Goal: Check status

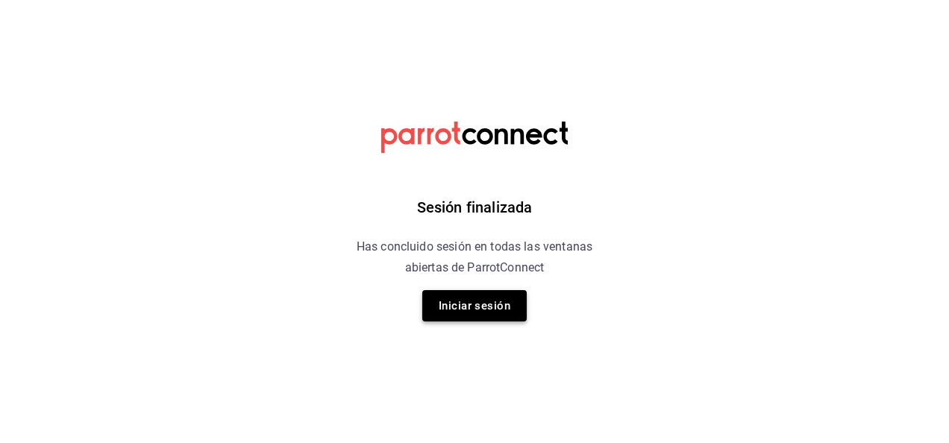
click at [471, 304] on button "Iniciar sesión" at bounding box center [474, 305] width 104 height 31
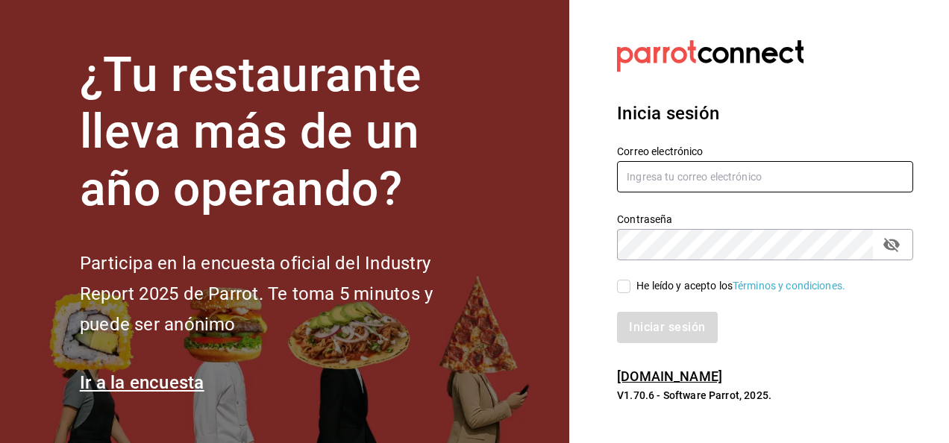
type input "[DOMAIN_NAME][EMAIL_ADDRESS][DOMAIN_NAME]"
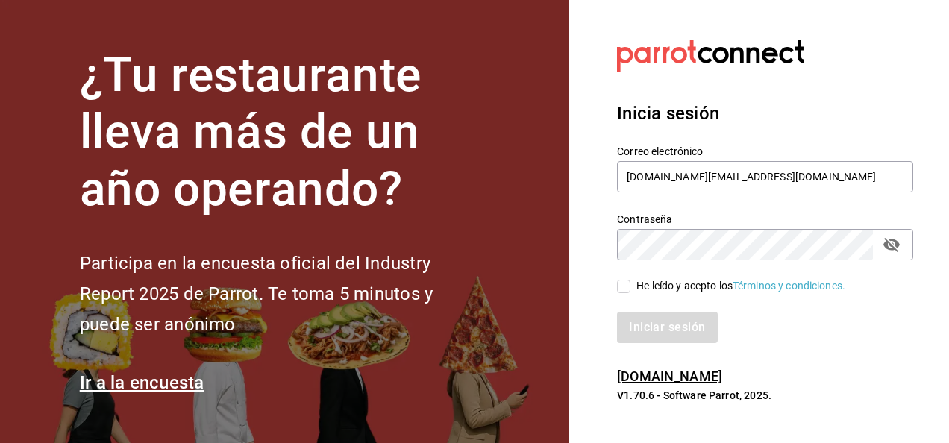
click at [624, 287] on input "He leído y acepto los Términos y condiciones." at bounding box center [623, 286] width 13 height 13
checkbox input "true"
click at [659, 327] on button "Iniciar sesión" at bounding box center [667, 327] width 101 height 31
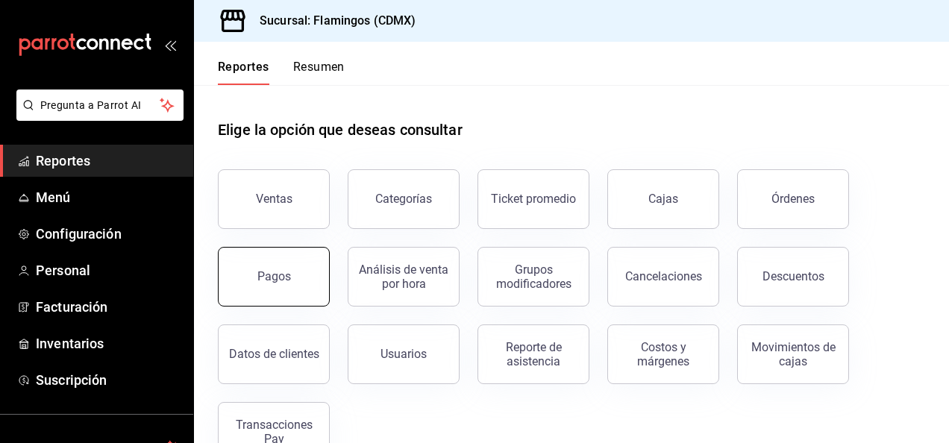
click at [272, 275] on div "Pagos" at bounding box center [274, 276] width 34 height 14
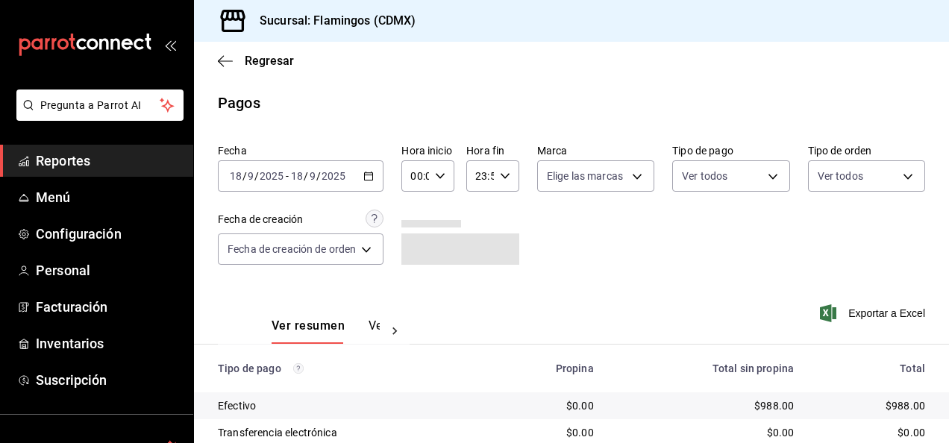
scroll to position [134, 0]
